Goal: Navigation & Orientation: Find specific page/section

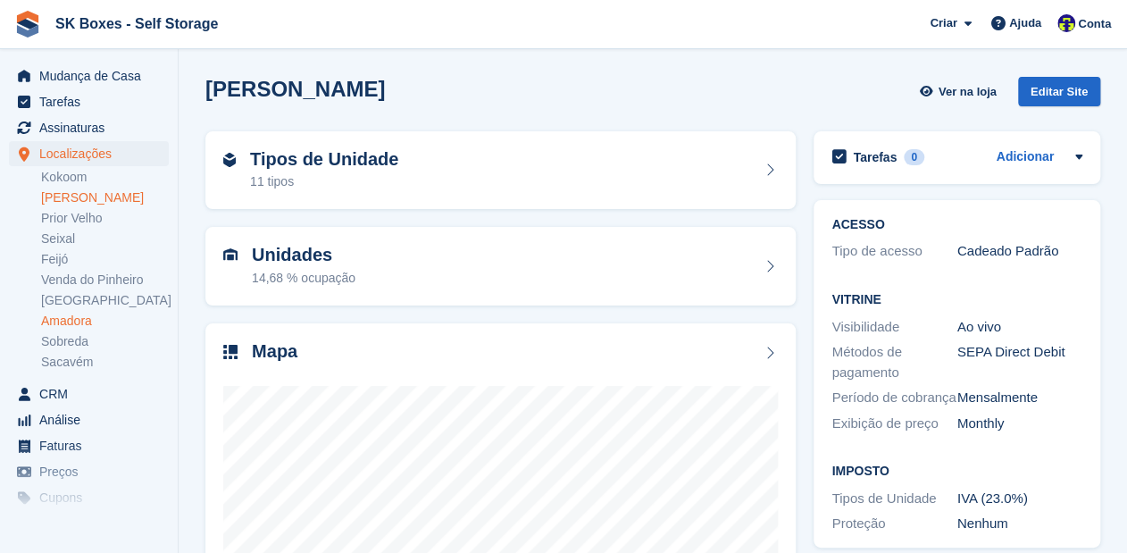
click at [69, 321] on link "Amadora" at bounding box center [105, 320] width 128 height 17
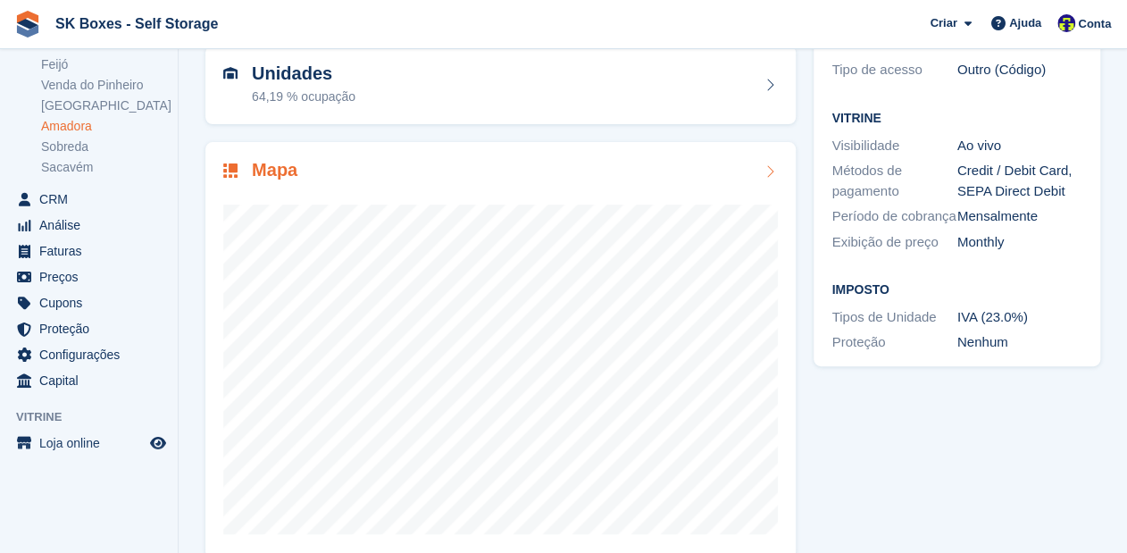
scroll to position [208, 0]
